Goal: Information Seeking & Learning: Learn about a topic

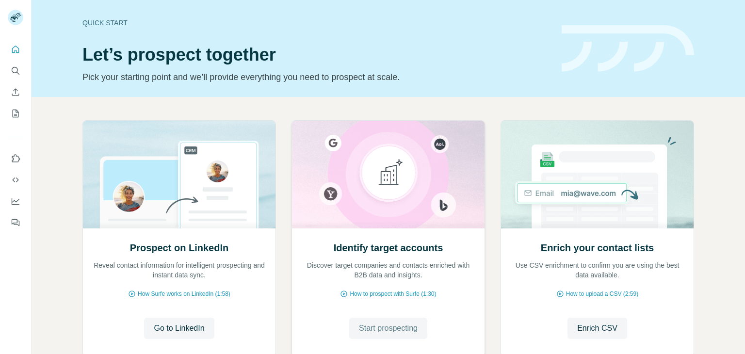
click at [395, 328] on span "Start prospecting" at bounding box center [388, 328] width 59 height 12
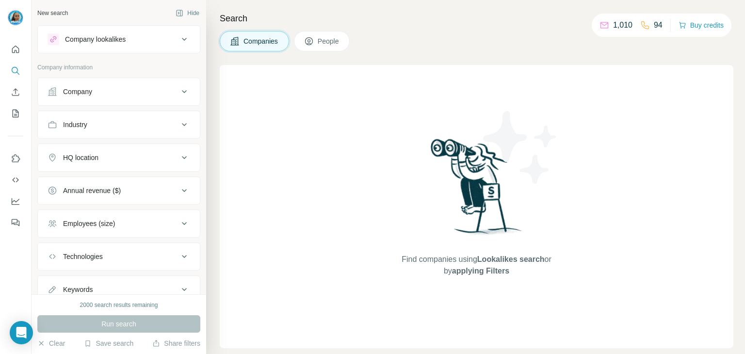
click at [582, 65] on div "Find companies using Lookalikes search or by applying Filters" at bounding box center [476, 206] width 513 height 283
click at [316, 39] on button "People" at bounding box center [322, 41] width 56 height 20
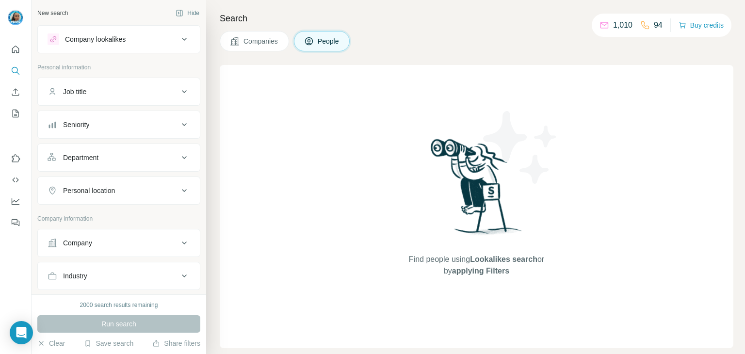
click at [107, 93] on div "Job title" at bounding box center [113, 92] width 131 height 10
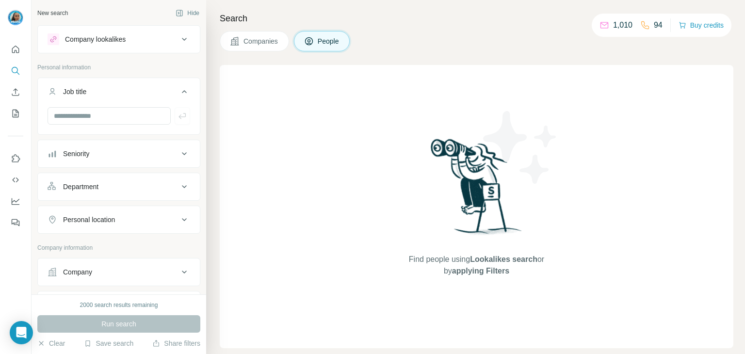
click at [107, 93] on div "Job title" at bounding box center [113, 92] width 131 height 10
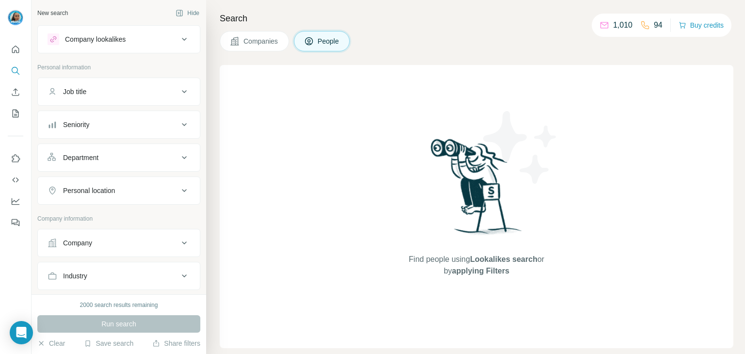
click at [138, 44] on div "Company lookalikes" at bounding box center [113, 39] width 131 height 12
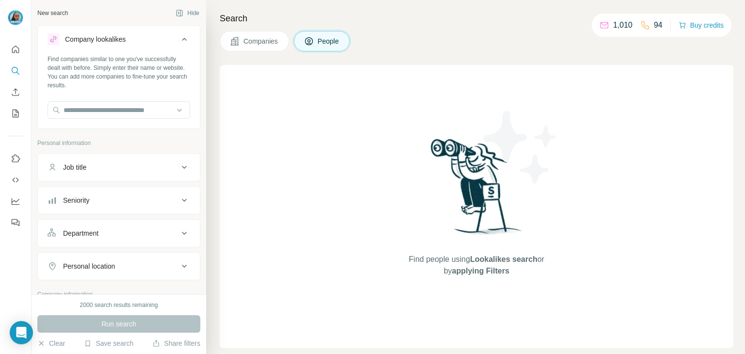
click at [138, 44] on div "Company lookalikes" at bounding box center [113, 39] width 131 height 12
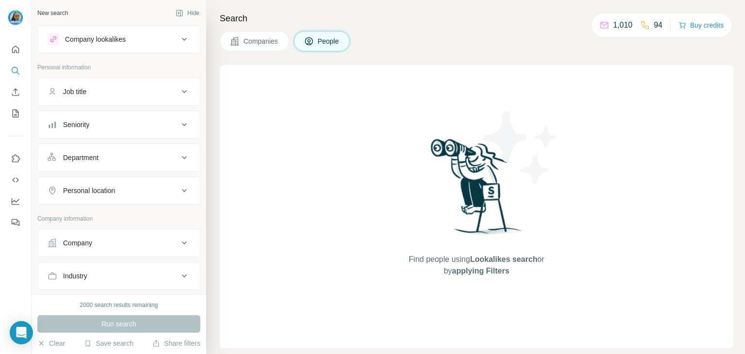
click at [111, 122] on div "Seniority" at bounding box center [113, 125] width 131 height 10
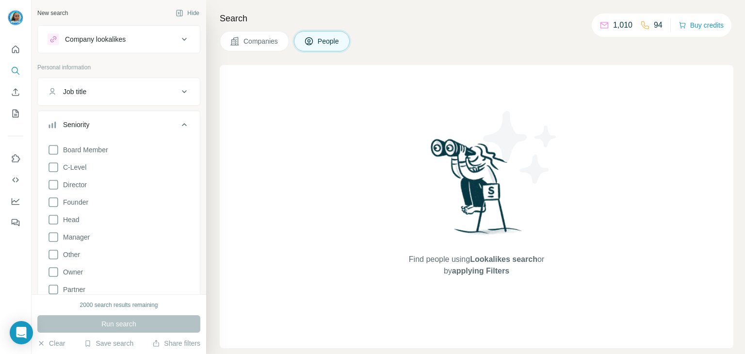
click at [111, 122] on div "Seniority" at bounding box center [113, 125] width 131 height 10
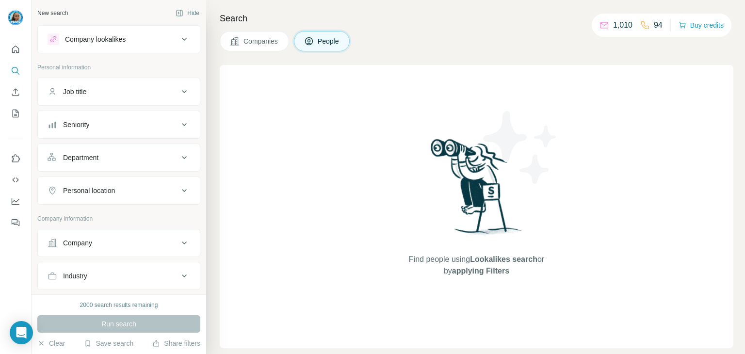
click at [105, 150] on button "Department" at bounding box center [119, 157] width 162 height 23
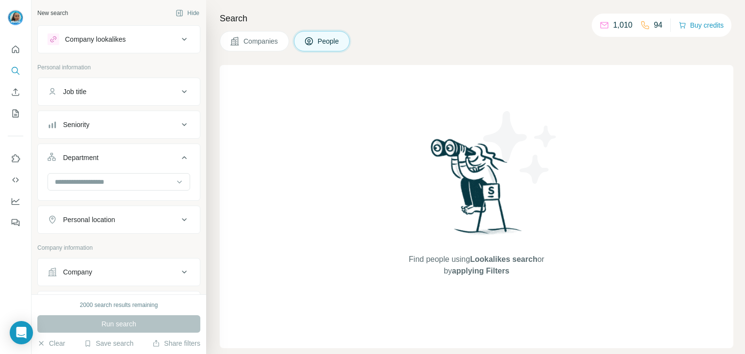
click at [105, 150] on button "Department" at bounding box center [119, 159] width 162 height 27
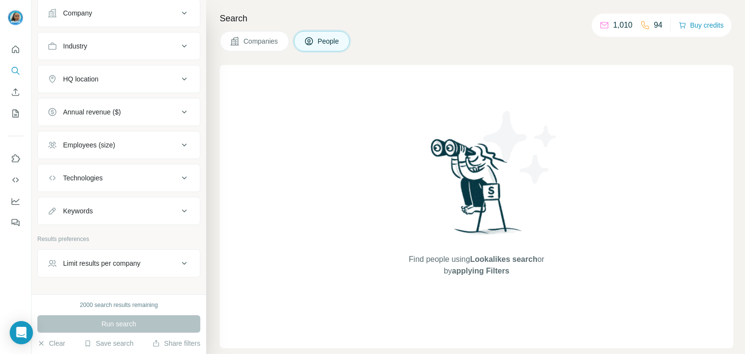
scroll to position [255, 0]
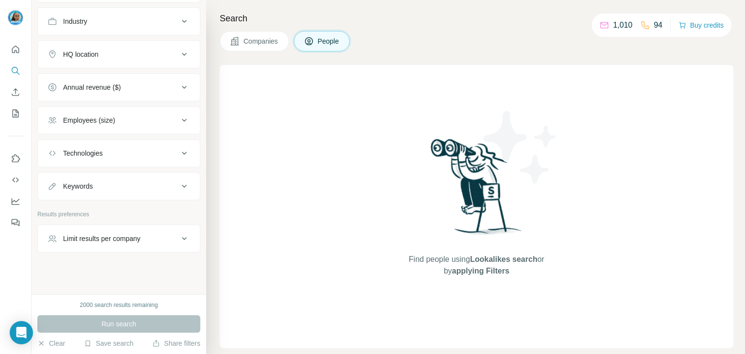
click at [124, 188] on div "Keywords" at bounding box center [113, 186] width 131 height 10
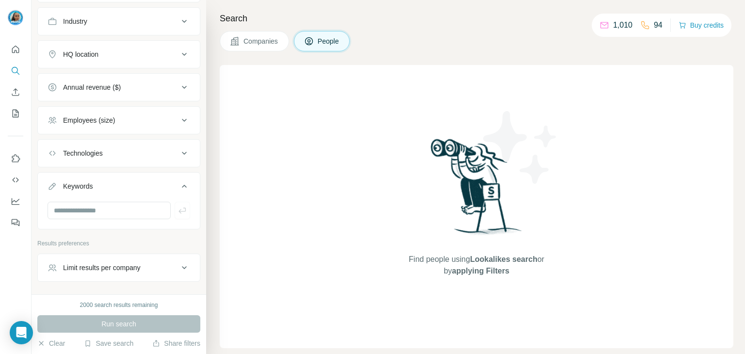
click at [124, 188] on div "Keywords" at bounding box center [113, 186] width 131 height 10
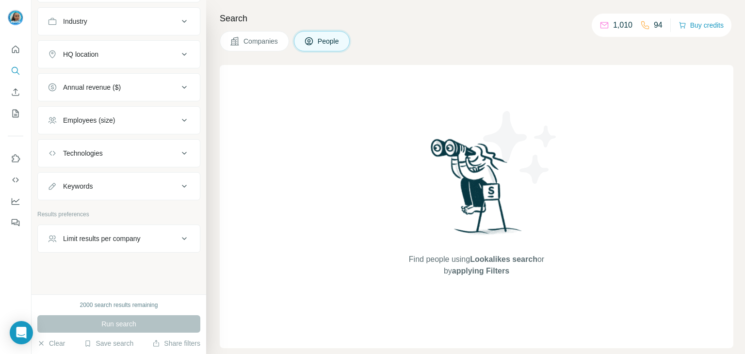
click at [125, 164] on div "Technologies" at bounding box center [118, 153] width 163 height 28
click at [123, 158] on button "Technologies" at bounding box center [119, 153] width 162 height 23
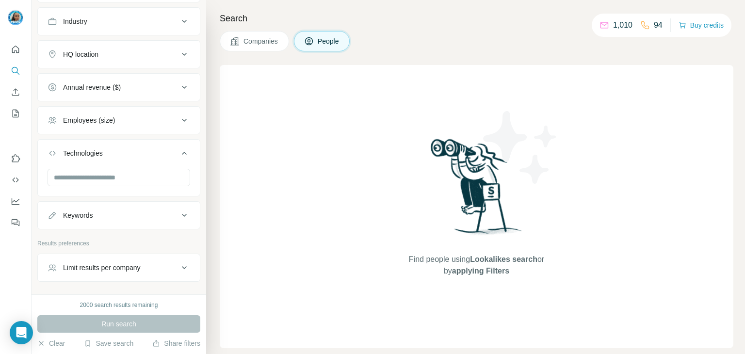
click at [123, 158] on button "Technologies" at bounding box center [119, 155] width 162 height 27
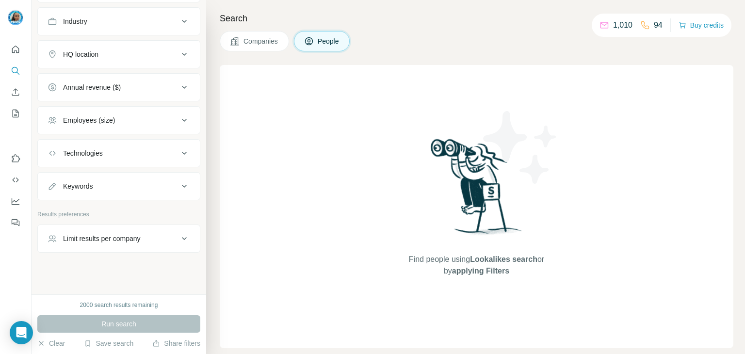
click at [107, 109] on button "Employees (size)" at bounding box center [119, 120] width 162 height 23
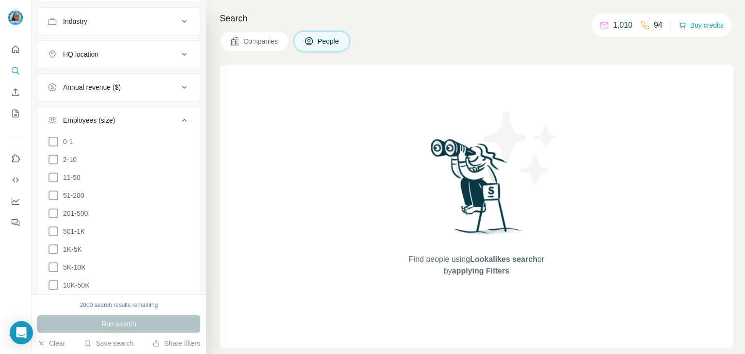
click at [107, 109] on button "Employees (size)" at bounding box center [119, 122] width 162 height 27
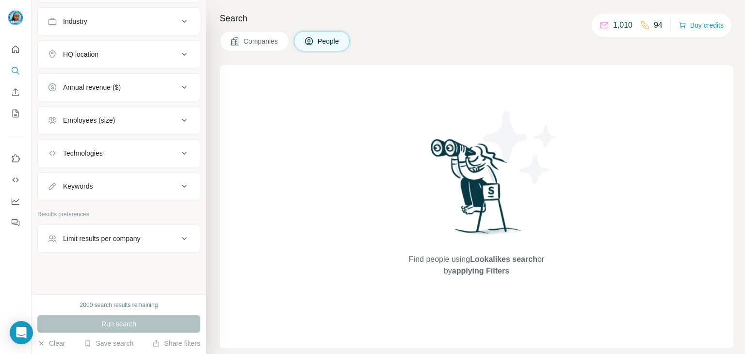
click at [116, 94] on button "Annual revenue ($)" at bounding box center [119, 87] width 162 height 23
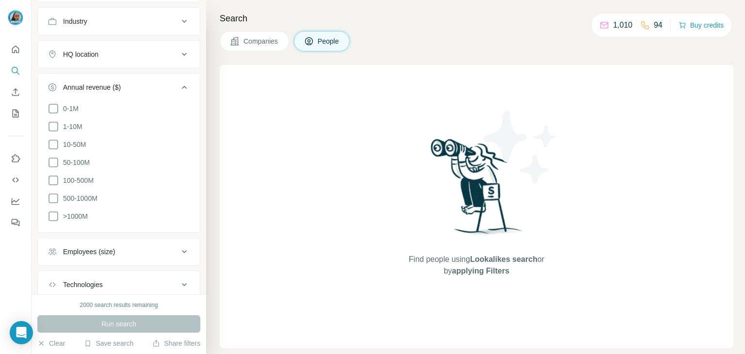
click at [116, 94] on button "Annual revenue ($)" at bounding box center [119, 89] width 162 height 27
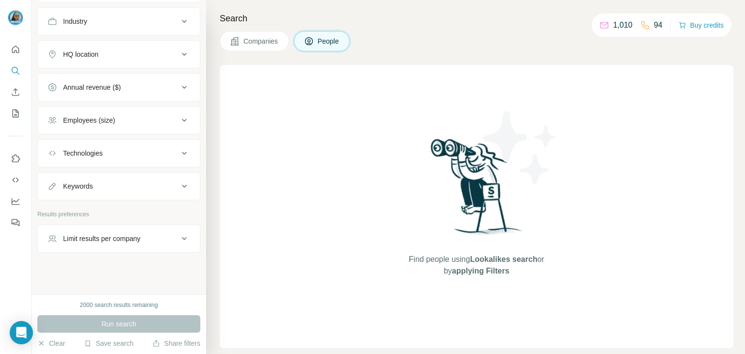
click at [112, 52] on div "HQ location" at bounding box center [113, 54] width 131 height 10
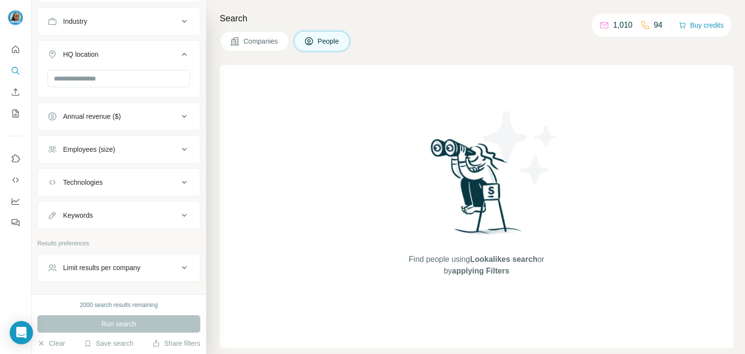
click at [112, 52] on div "HQ location" at bounding box center [113, 54] width 131 height 10
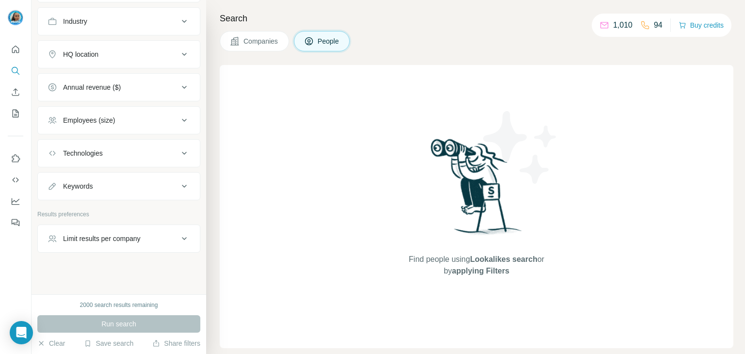
click at [107, 24] on div "Industry" at bounding box center [113, 21] width 131 height 10
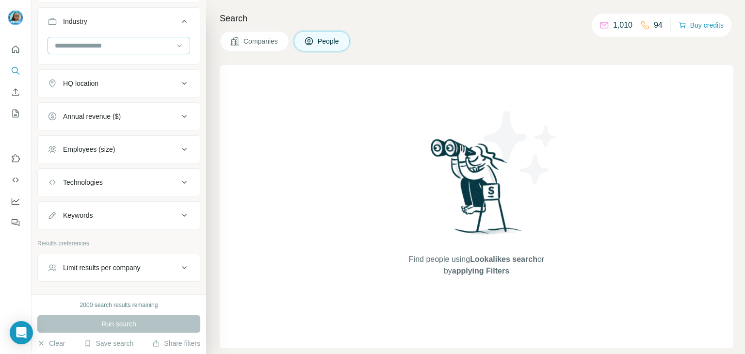
click at [91, 51] on div at bounding box center [114, 45] width 120 height 16
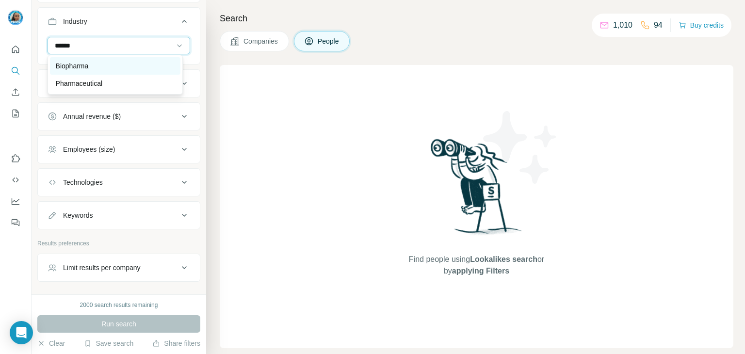
type input "******"
click at [104, 68] on div "Biopharma" at bounding box center [115, 66] width 119 height 10
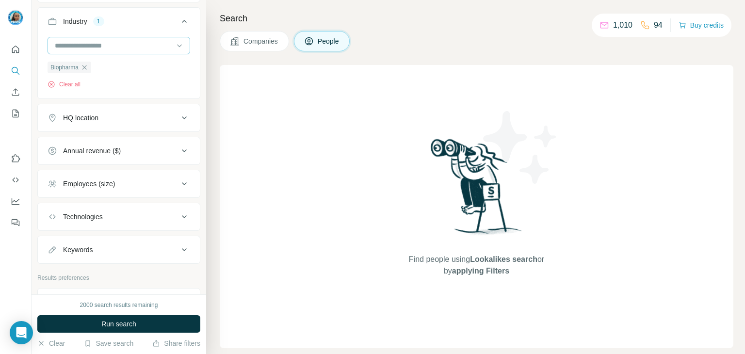
click at [75, 37] on div at bounding box center [114, 45] width 120 height 16
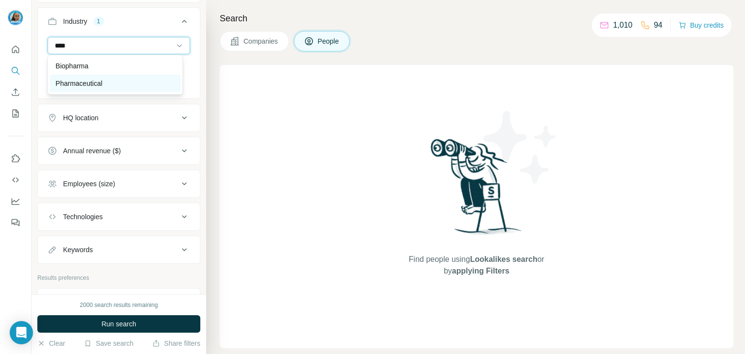
type input "****"
click at [90, 83] on p "Pharmaceutical" at bounding box center [79, 84] width 47 height 10
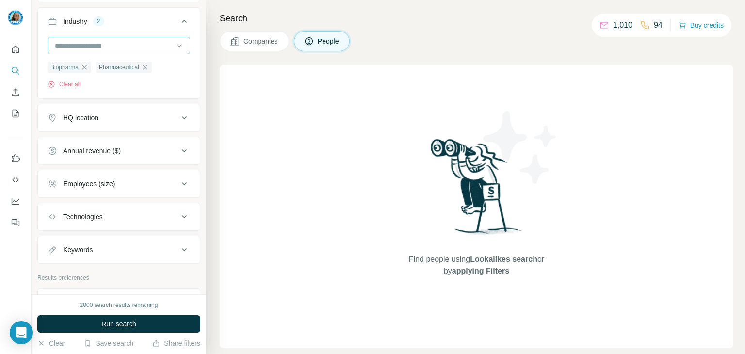
click at [75, 45] on input at bounding box center [114, 45] width 120 height 11
type input "*"
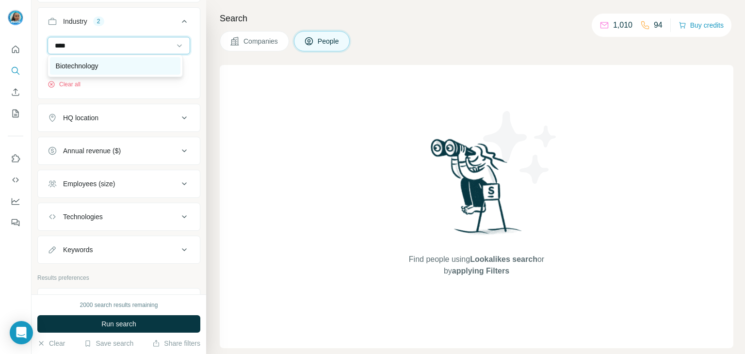
type input "****"
click at [94, 68] on p "Biotechnology" at bounding box center [77, 66] width 43 height 10
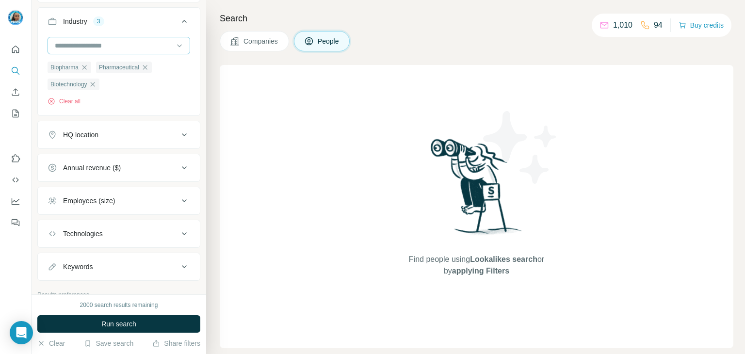
click at [94, 47] on input at bounding box center [114, 45] width 120 height 11
type input "*"
click at [196, 207] on div "New search Hide Company lookalikes Personal information Job title Seniority Dep…" at bounding box center [119, 147] width 175 height 294
click at [74, 324] on button "Run search" at bounding box center [118, 323] width 163 height 17
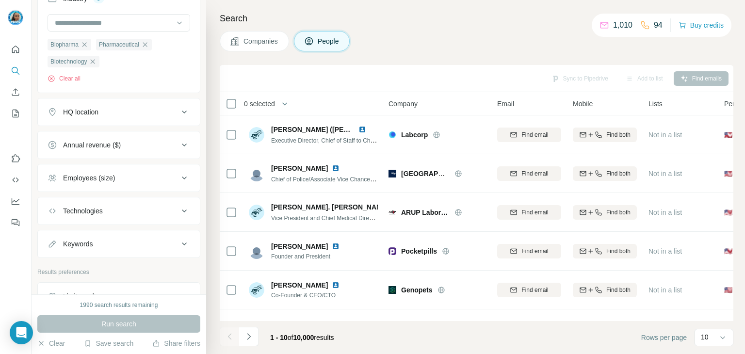
scroll to position [191, 0]
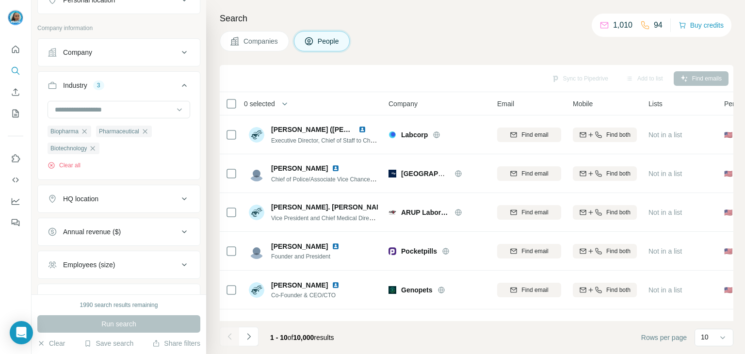
click at [123, 203] on button "HQ location" at bounding box center [119, 198] width 162 height 23
click at [116, 223] on input "text" at bounding box center [119, 222] width 143 height 17
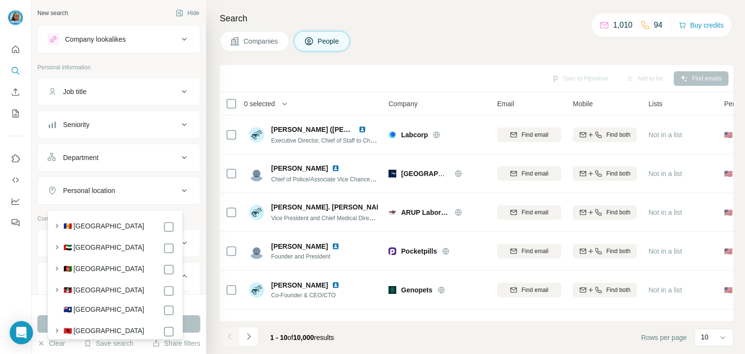
scroll to position [242, 0]
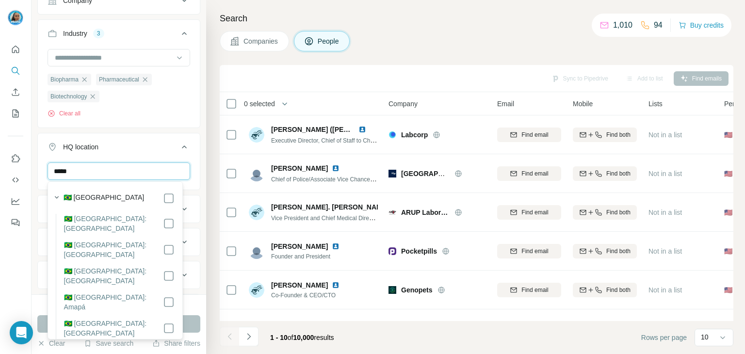
type input "*****"
click at [116, 191] on div "🇧🇷 [GEOGRAPHIC_DATA]" at bounding box center [112, 198] width 125 height 14
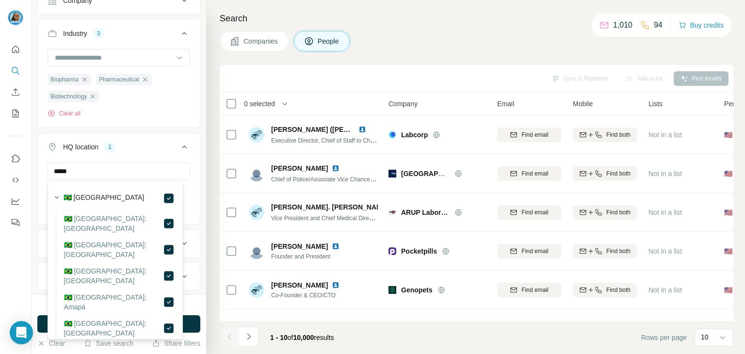
click at [192, 201] on div "New search Hide Company lookalikes Personal information Job title Seniority Dep…" at bounding box center [119, 147] width 175 height 294
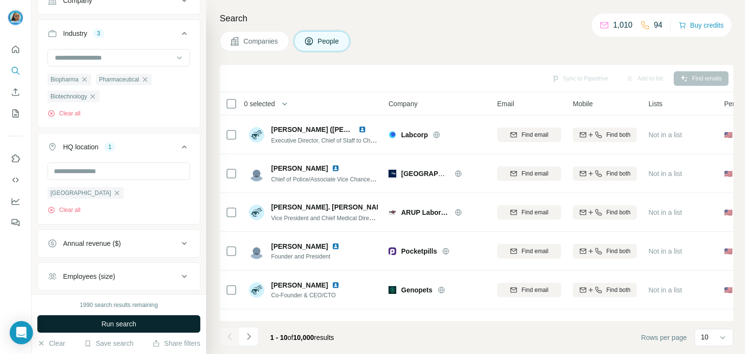
click at [161, 320] on button "Run search" at bounding box center [118, 323] width 163 height 17
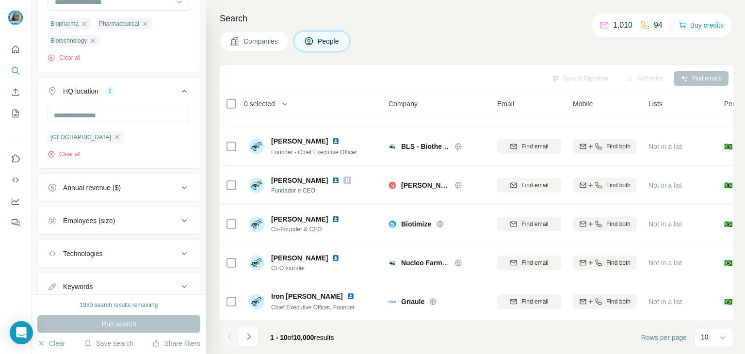
scroll to position [339, 0]
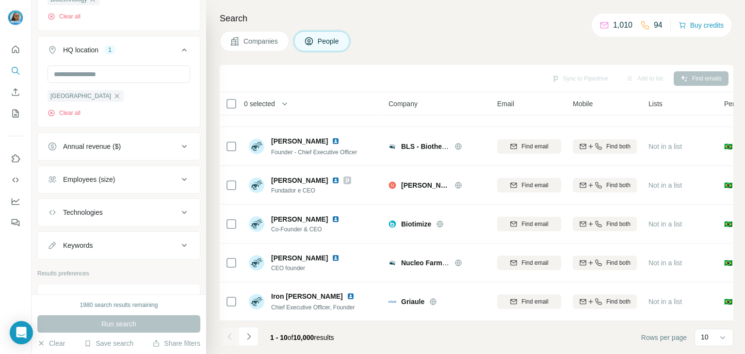
click at [141, 185] on button "Employees (size)" at bounding box center [119, 179] width 162 height 23
click at [141, 183] on div "Employees (size)" at bounding box center [113, 180] width 131 height 10
click at [142, 150] on div "Annual revenue ($)" at bounding box center [113, 147] width 131 height 10
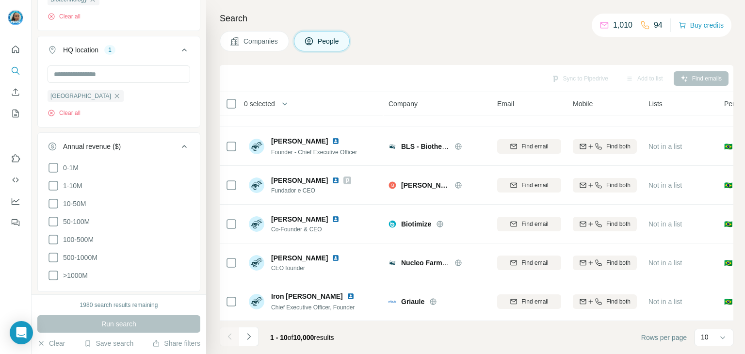
click at [142, 150] on div "Annual revenue ($)" at bounding box center [113, 147] width 131 height 10
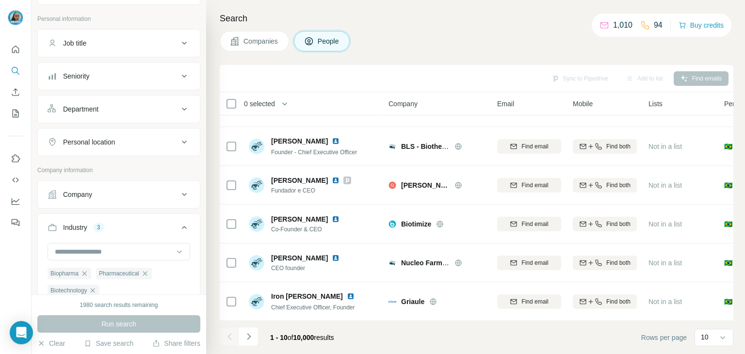
scroll to position [48, 0]
click at [129, 100] on button "Department" at bounding box center [119, 108] width 162 height 23
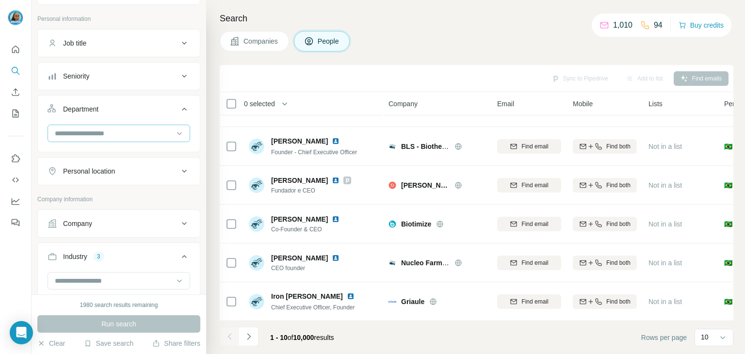
click at [146, 131] on input at bounding box center [114, 133] width 120 height 11
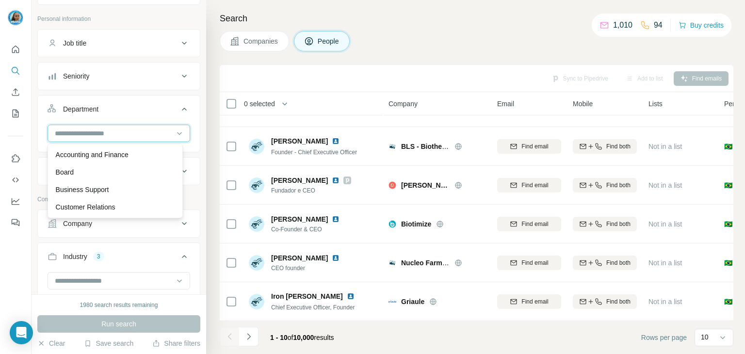
click at [146, 131] on input at bounding box center [114, 133] width 120 height 11
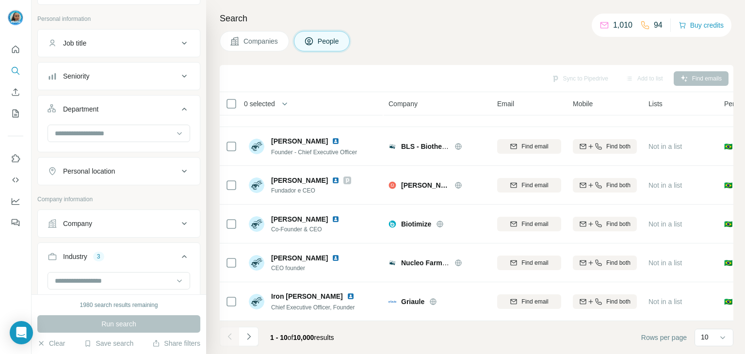
click at [123, 69] on button "Seniority" at bounding box center [119, 75] width 162 height 23
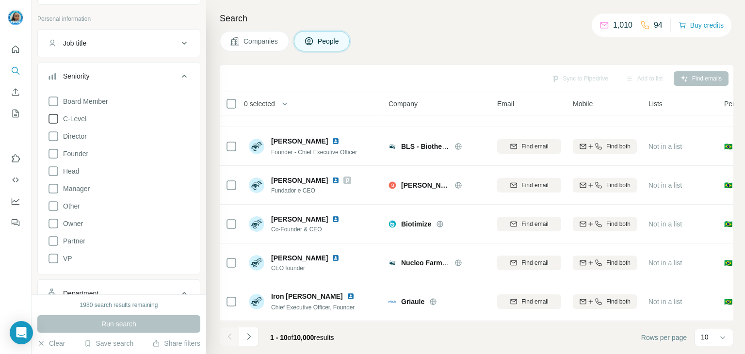
click at [80, 119] on span "C-Level" at bounding box center [72, 119] width 27 height 10
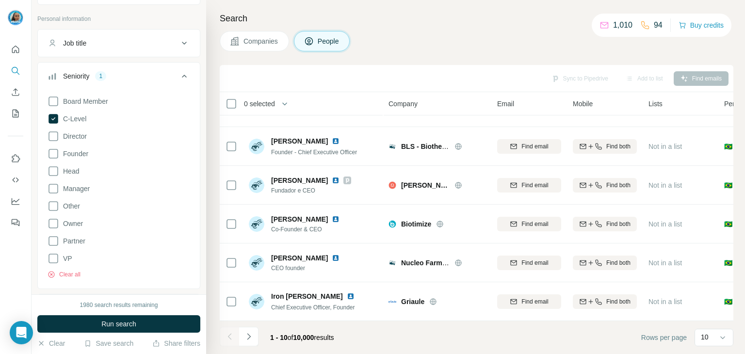
click at [73, 179] on div "Board Member C-Level Director Founder Head Manager Other Owner Partner VP Clear…" at bounding box center [119, 185] width 143 height 187
click at [78, 186] on span "Manager" at bounding box center [74, 189] width 31 height 10
click at [71, 172] on span "Head" at bounding box center [69, 171] width 20 height 10
click at [112, 318] on button "Run search" at bounding box center [118, 323] width 163 height 17
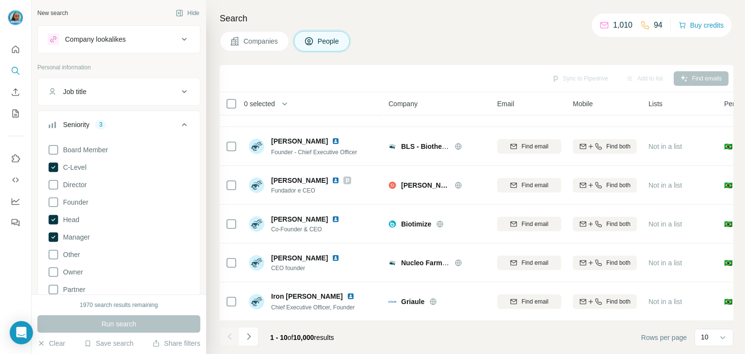
click at [93, 99] on button "Job title" at bounding box center [119, 91] width 162 height 23
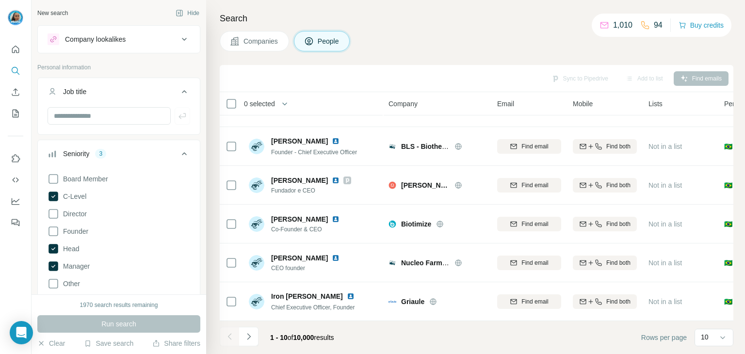
drag, startPoint x: 112, startPoint y: 48, endPoint x: 112, endPoint y: 42, distance: 6.3
click at [112, 48] on button "Company lookalikes" at bounding box center [119, 39] width 162 height 23
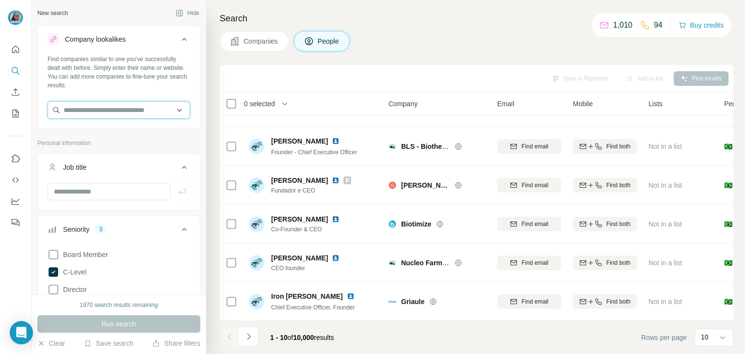
click at [127, 116] on input "text" at bounding box center [119, 109] width 143 height 17
paste input "**********"
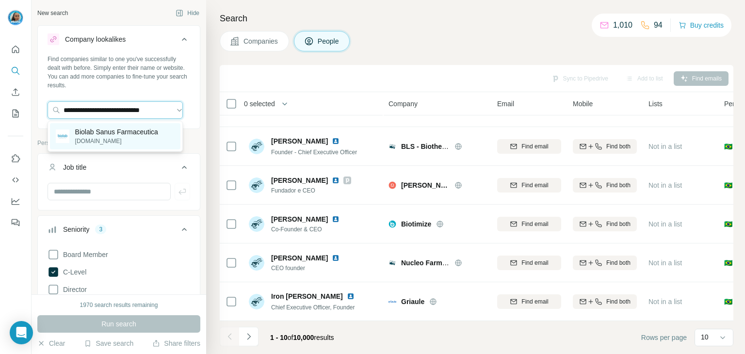
type input "**********"
click at [141, 138] on p "[DOMAIN_NAME]" at bounding box center [116, 141] width 83 height 9
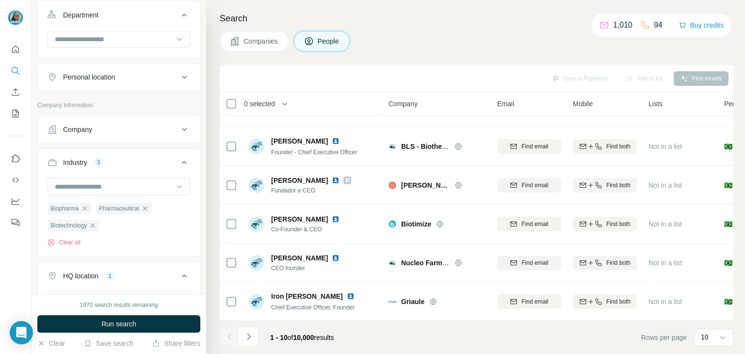
scroll to position [485, 0]
click at [77, 241] on div "Biopharma Pharmaceutical Biotechnology Clear all" at bounding box center [119, 223] width 143 height 45
click at [76, 246] on button "Clear all" at bounding box center [64, 241] width 33 height 9
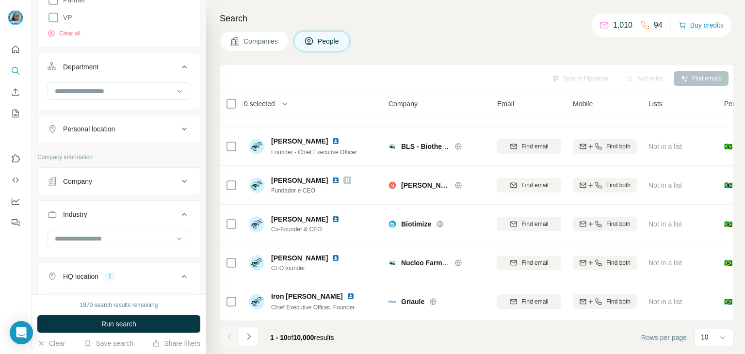
scroll to position [142, 0]
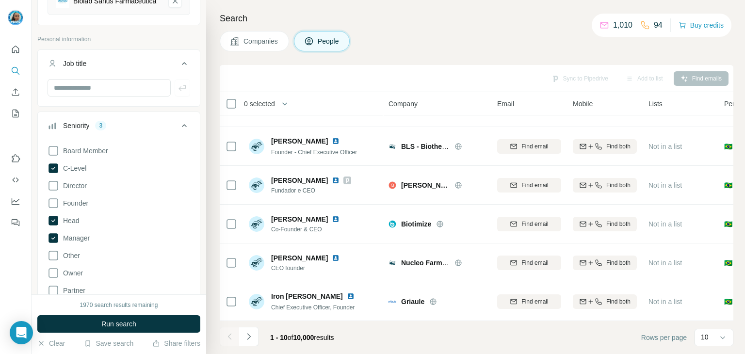
click at [53, 173] on icon at bounding box center [53, 168] width 10 height 10
click at [57, 225] on icon at bounding box center [53, 221] width 10 height 10
click at [57, 241] on icon at bounding box center [53, 238] width 10 height 10
click at [122, 324] on span "Run search" at bounding box center [118, 324] width 35 height 10
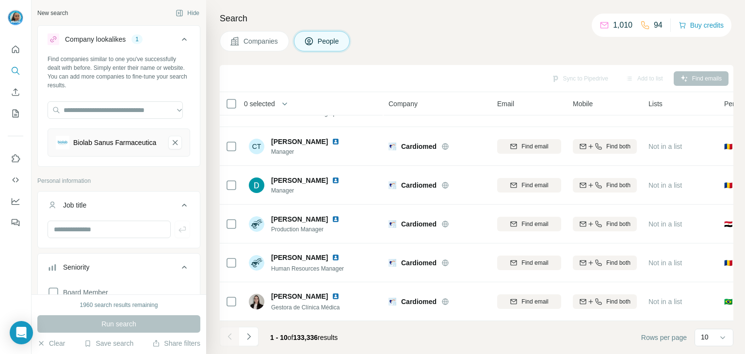
click at [279, 41] on span "Companies" at bounding box center [260, 41] width 35 height 10
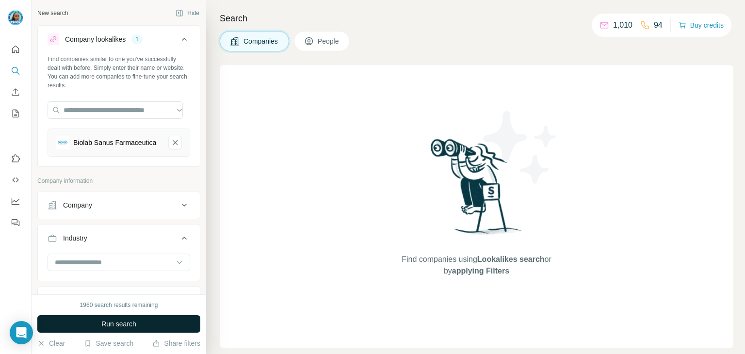
click at [155, 323] on button "Run search" at bounding box center [118, 323] width 163 height 17
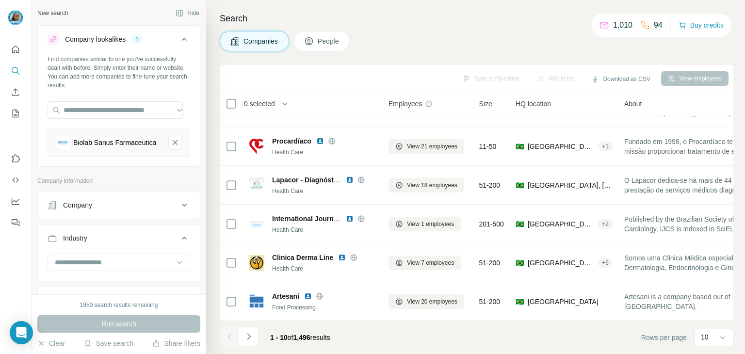
click at [317, 49] on button "People" at bounding box center [322, 41] width 56 height 20
